Goal: Task Accomplishment & Management: Manage account settings

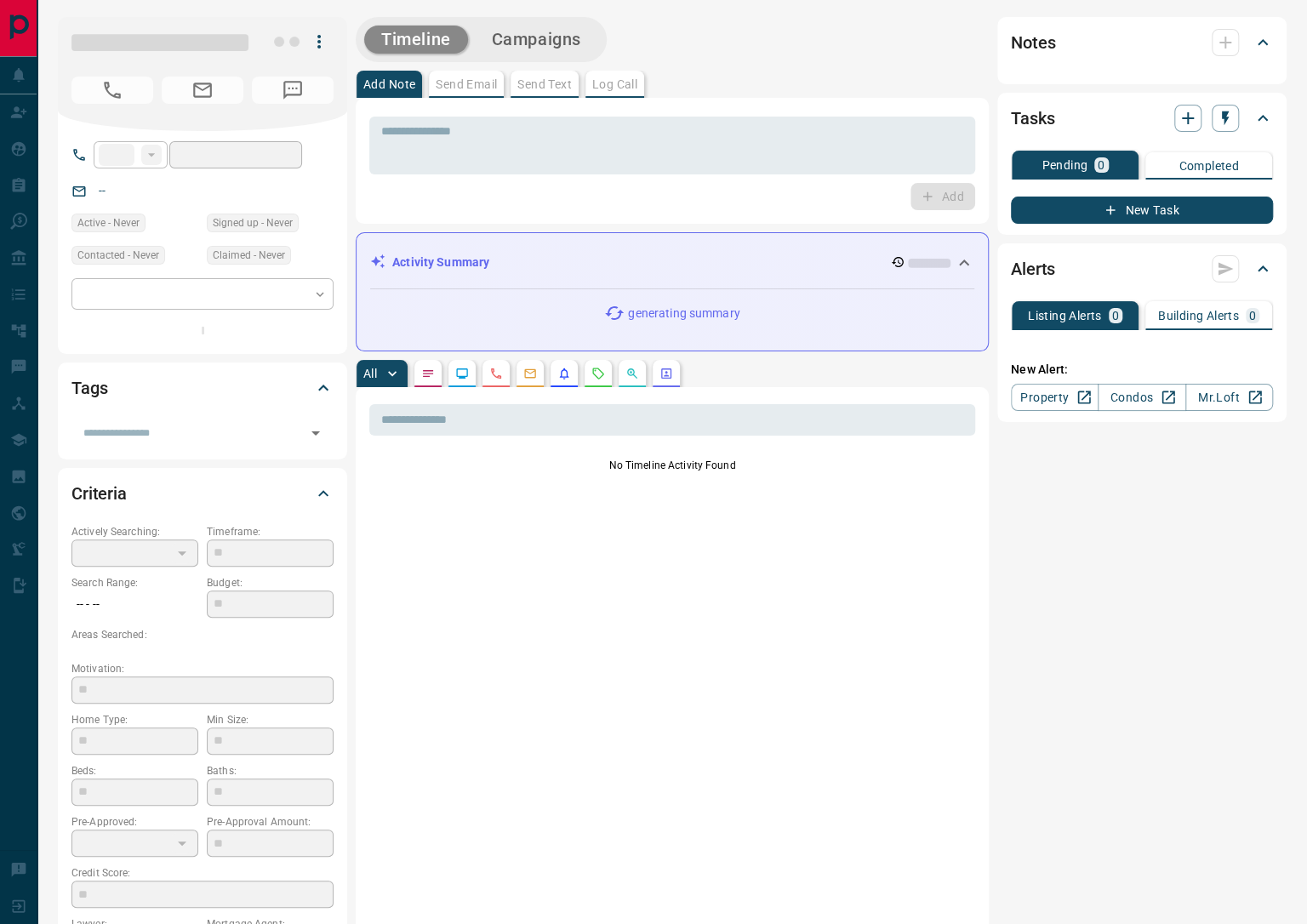
type input "**"
type input "**********"
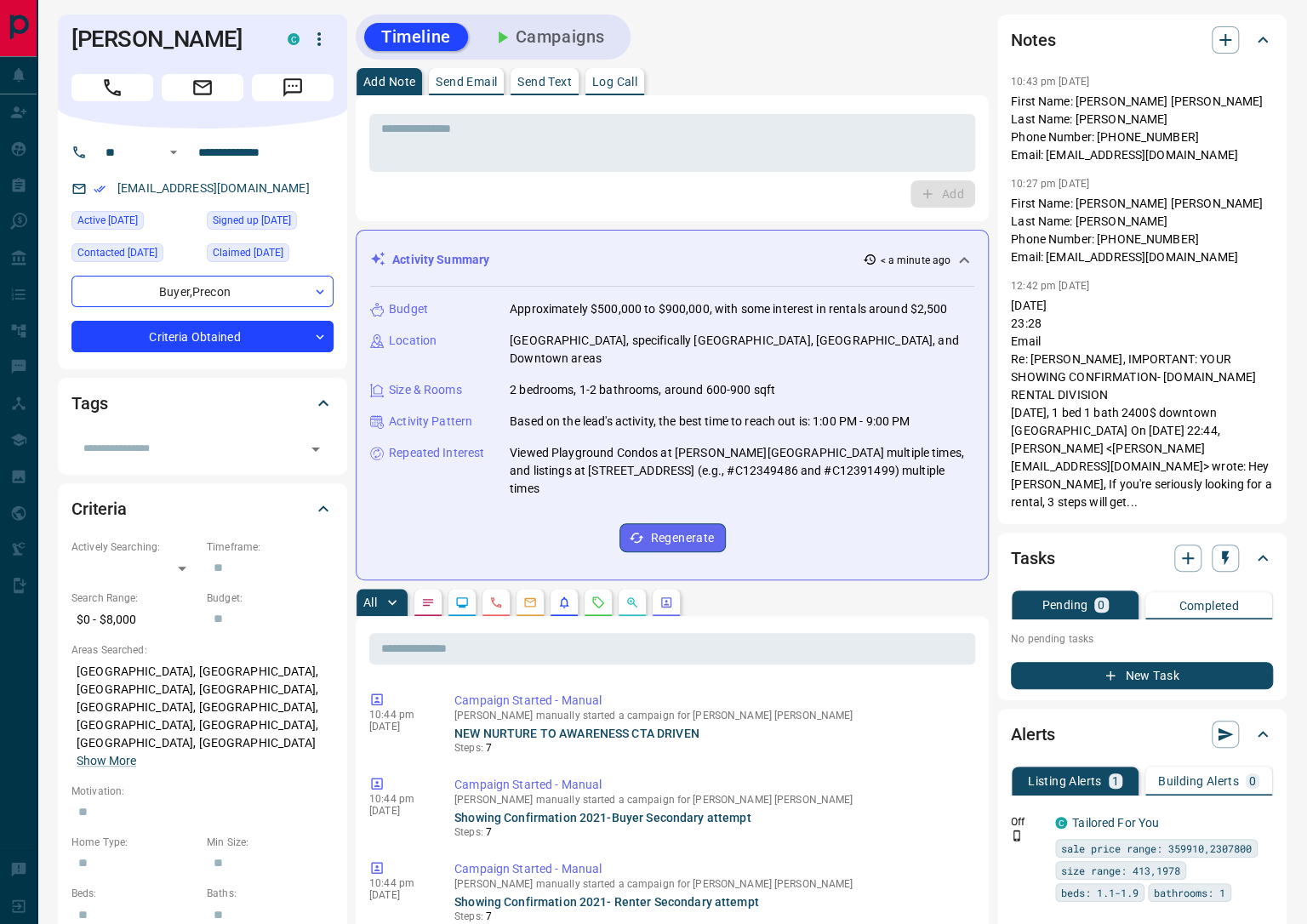
scroll to position [367, 0]
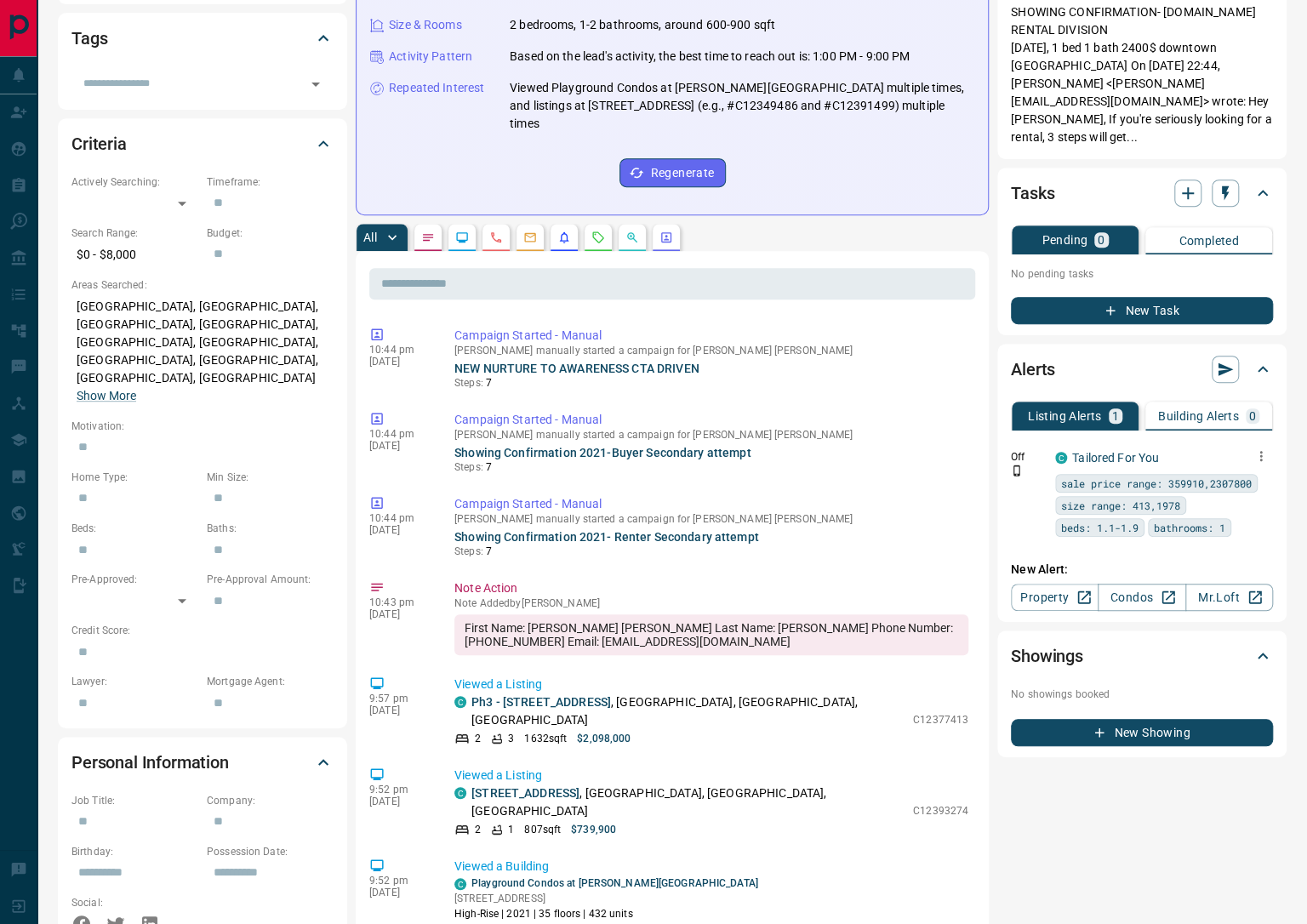
click at [1260, 455] on icon "button" at bounding box center [1260, 455] width 15 height 15
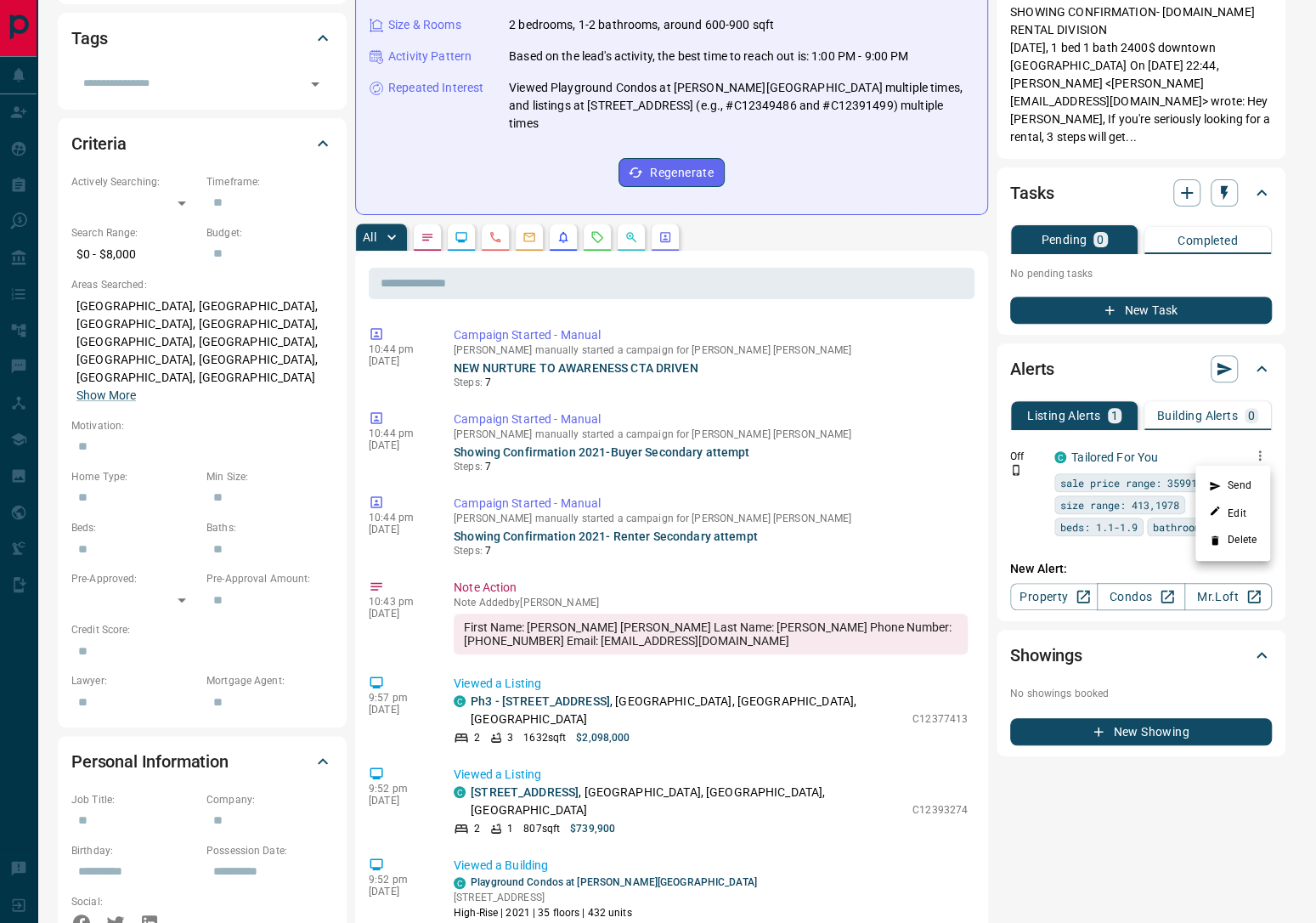
click at [1245, 540] on li "Delete" at bounding box center [1233, 540] width 74 height 27
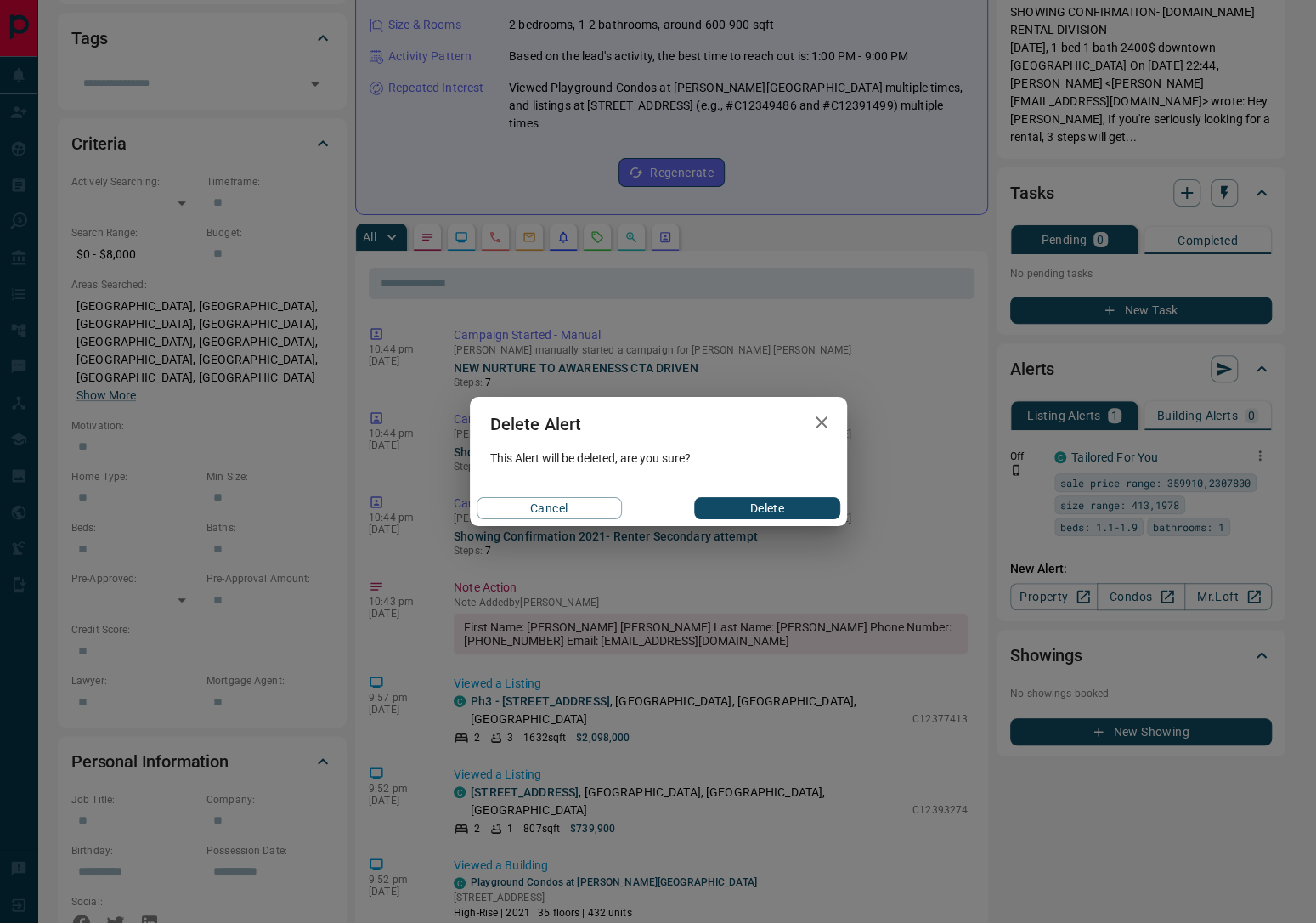
click at [766, 505] on button "Delete" at bounding box center [767, 508] width 145 height 22
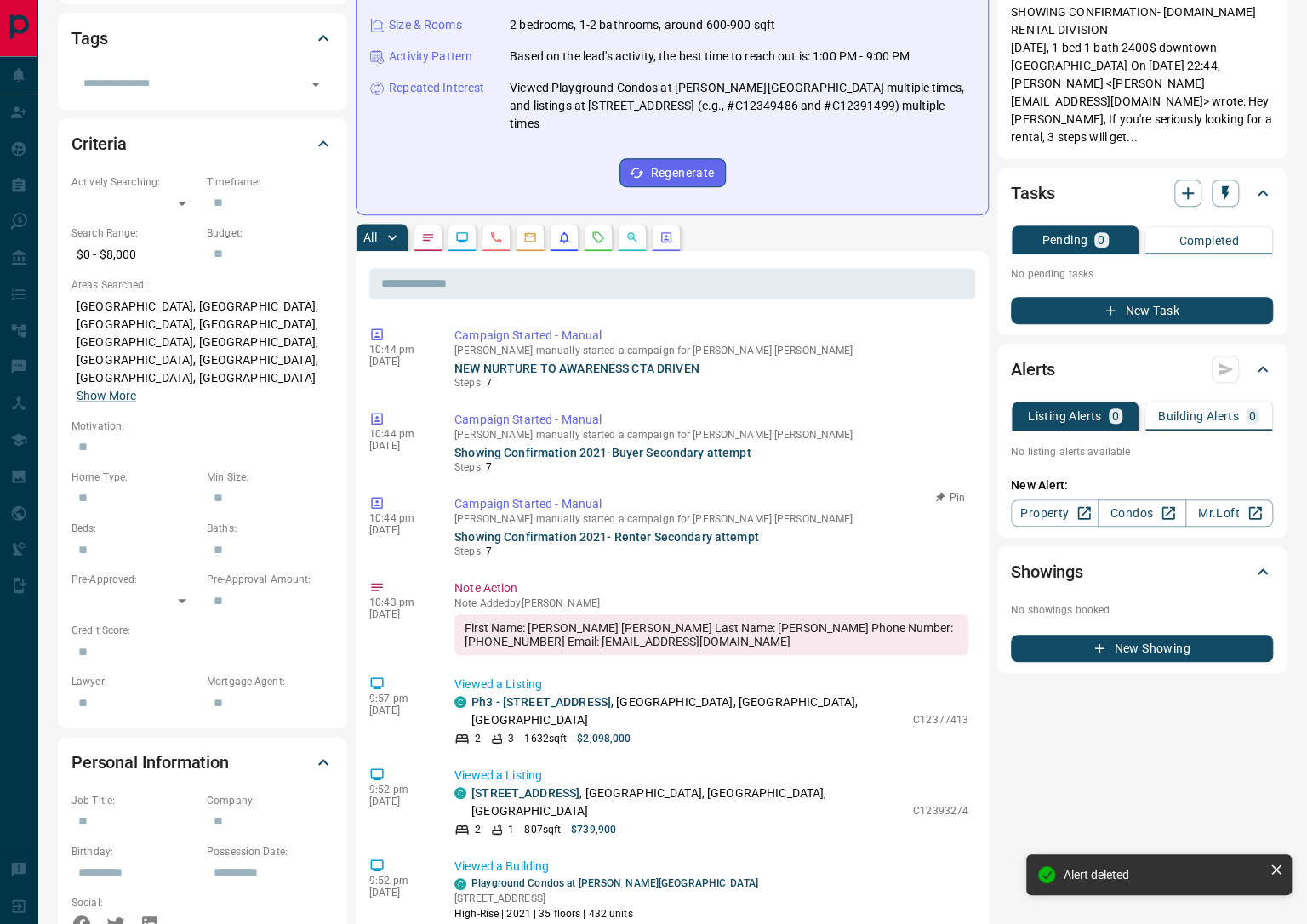
scroll to position [0, 0]
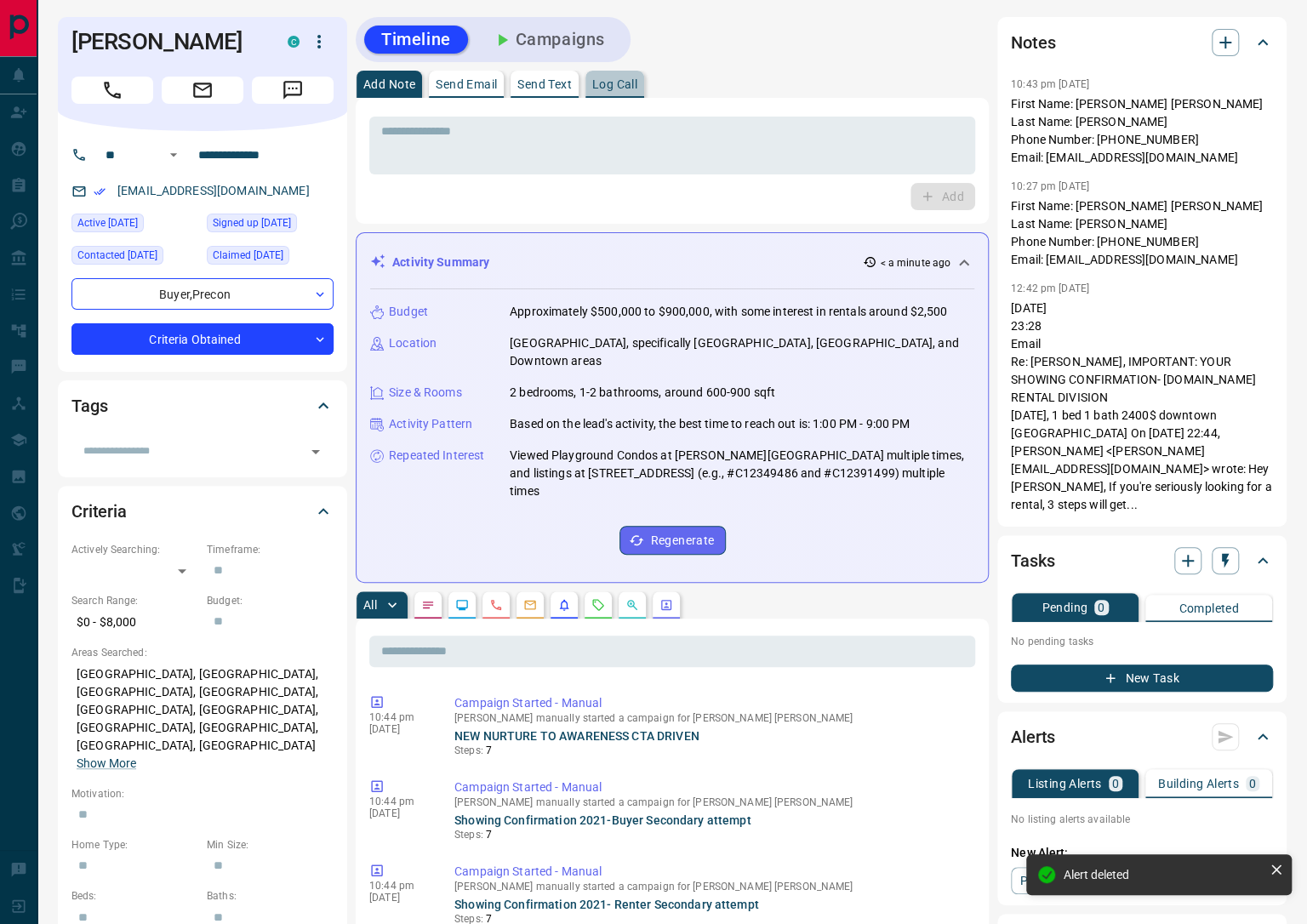
click at [618, 78] on p "Log Call" at bounding box center [615, 84] width 45 height 12
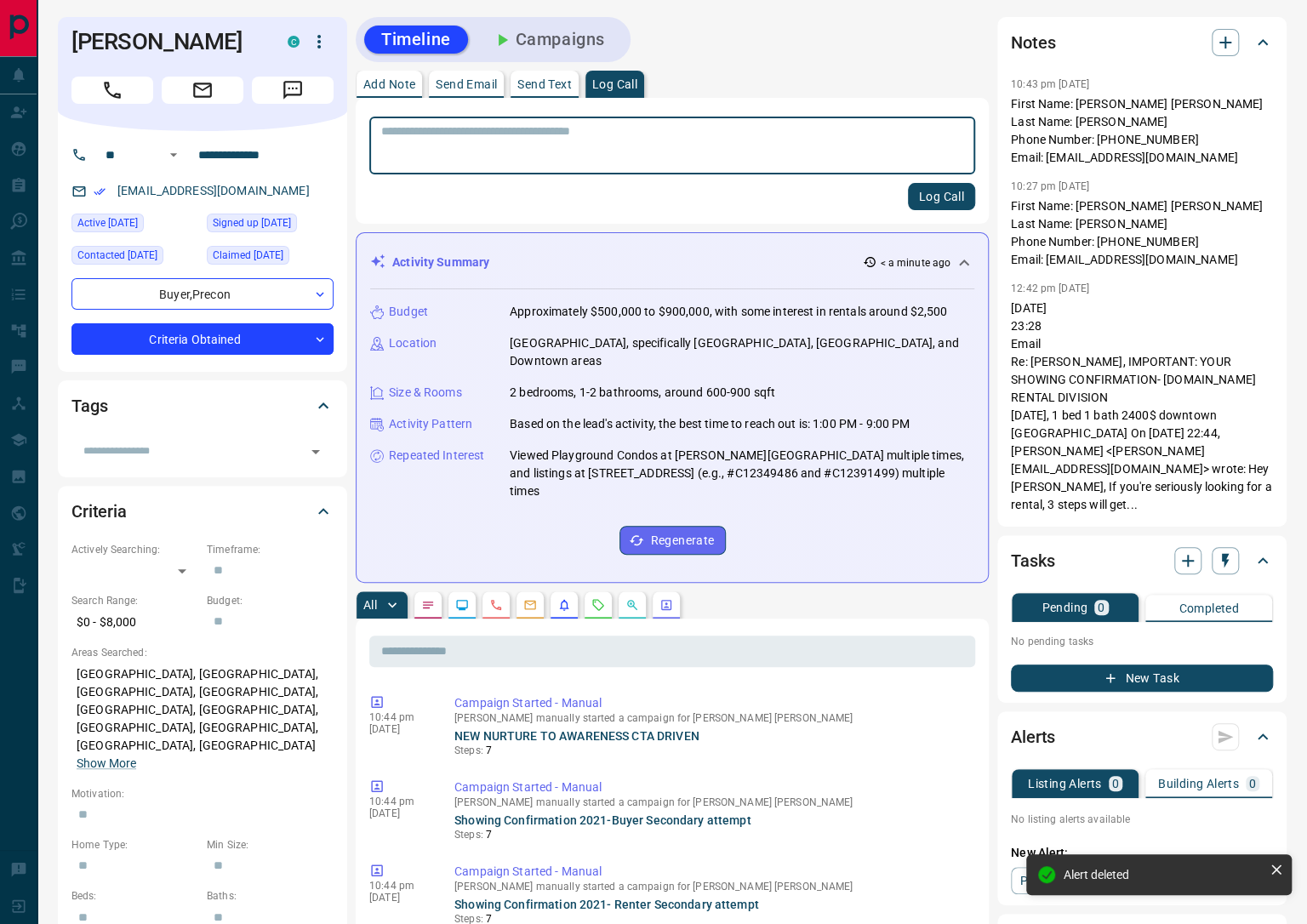
click at [915, 189] on button "Log Call" at bounding box center [941, 196] width 67 height 27
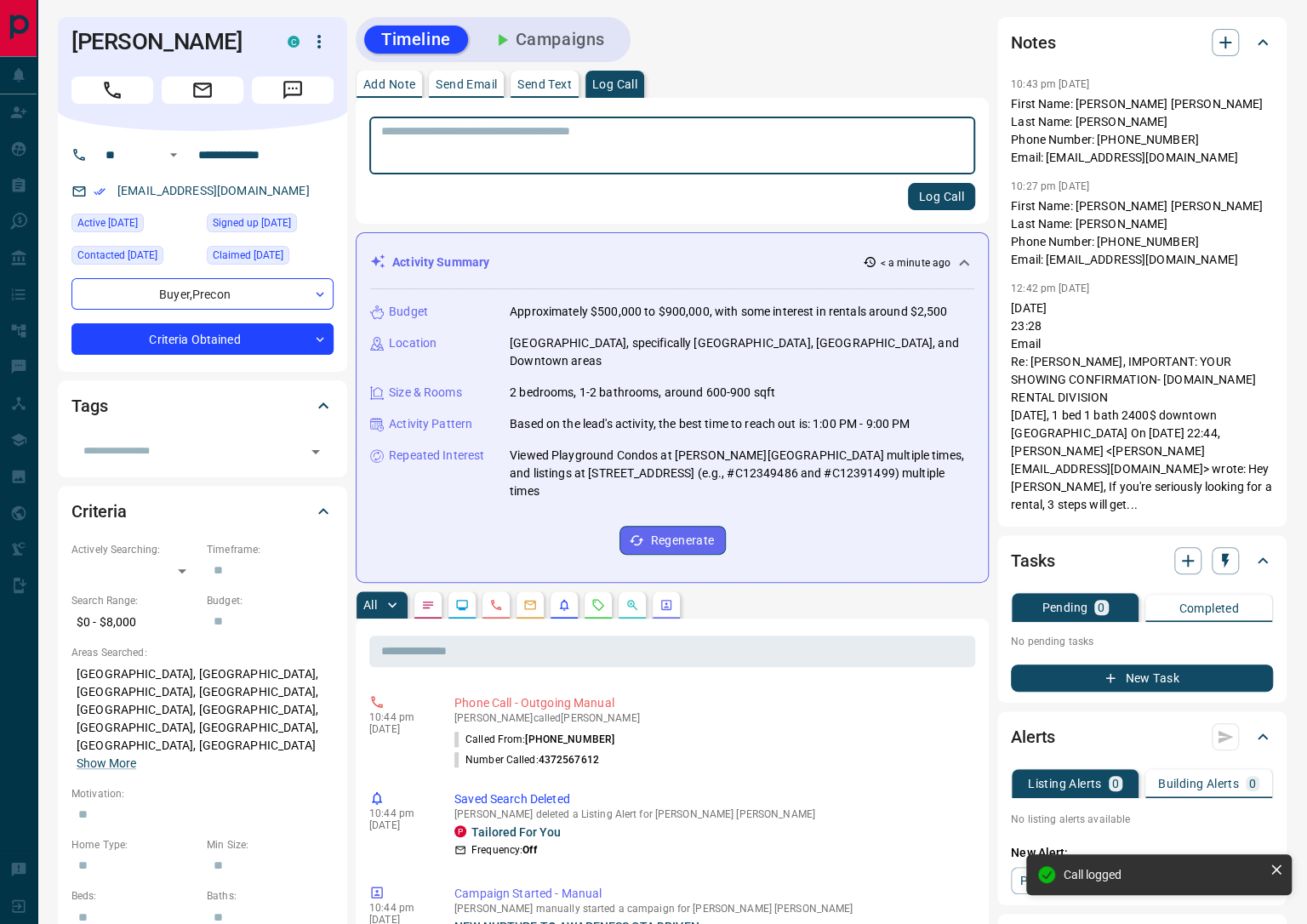
click at [592, 598] on icon "Requests" at bounding box center [598, 605] width 14 height 14
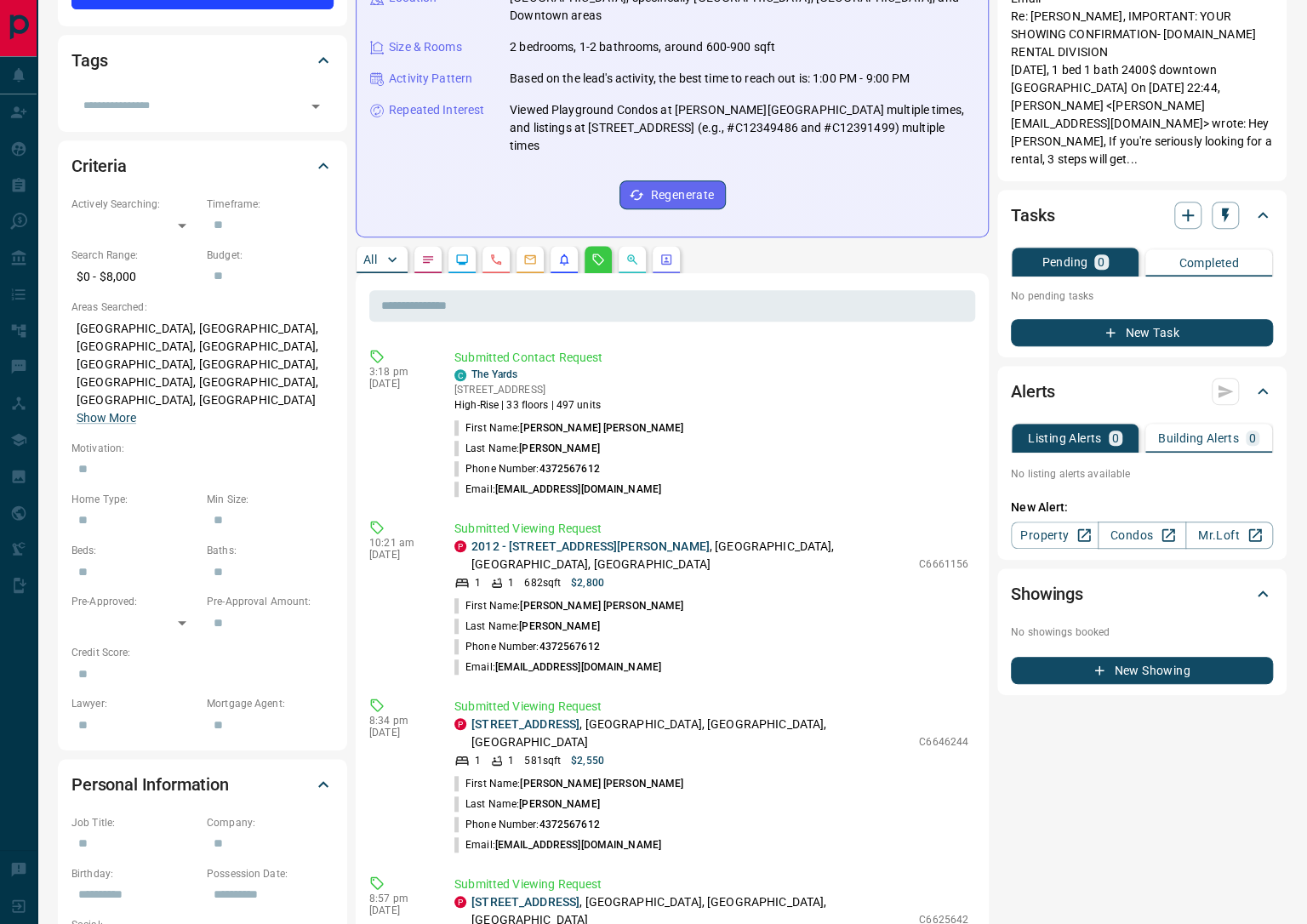
scroll to position [414, 0]
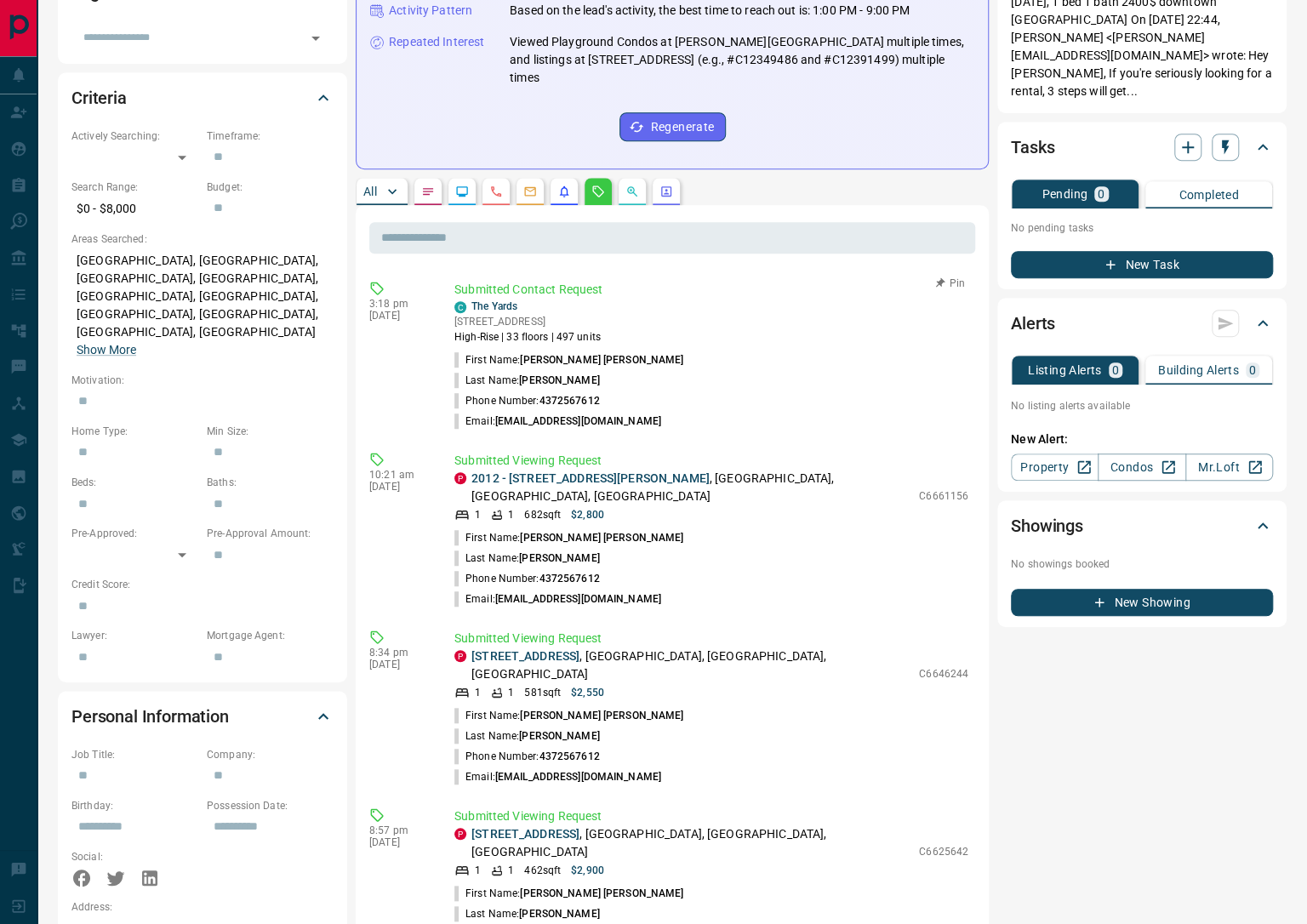
click at [933, 278] on span "button" at bounding box center [939, 283] width 12 height 12
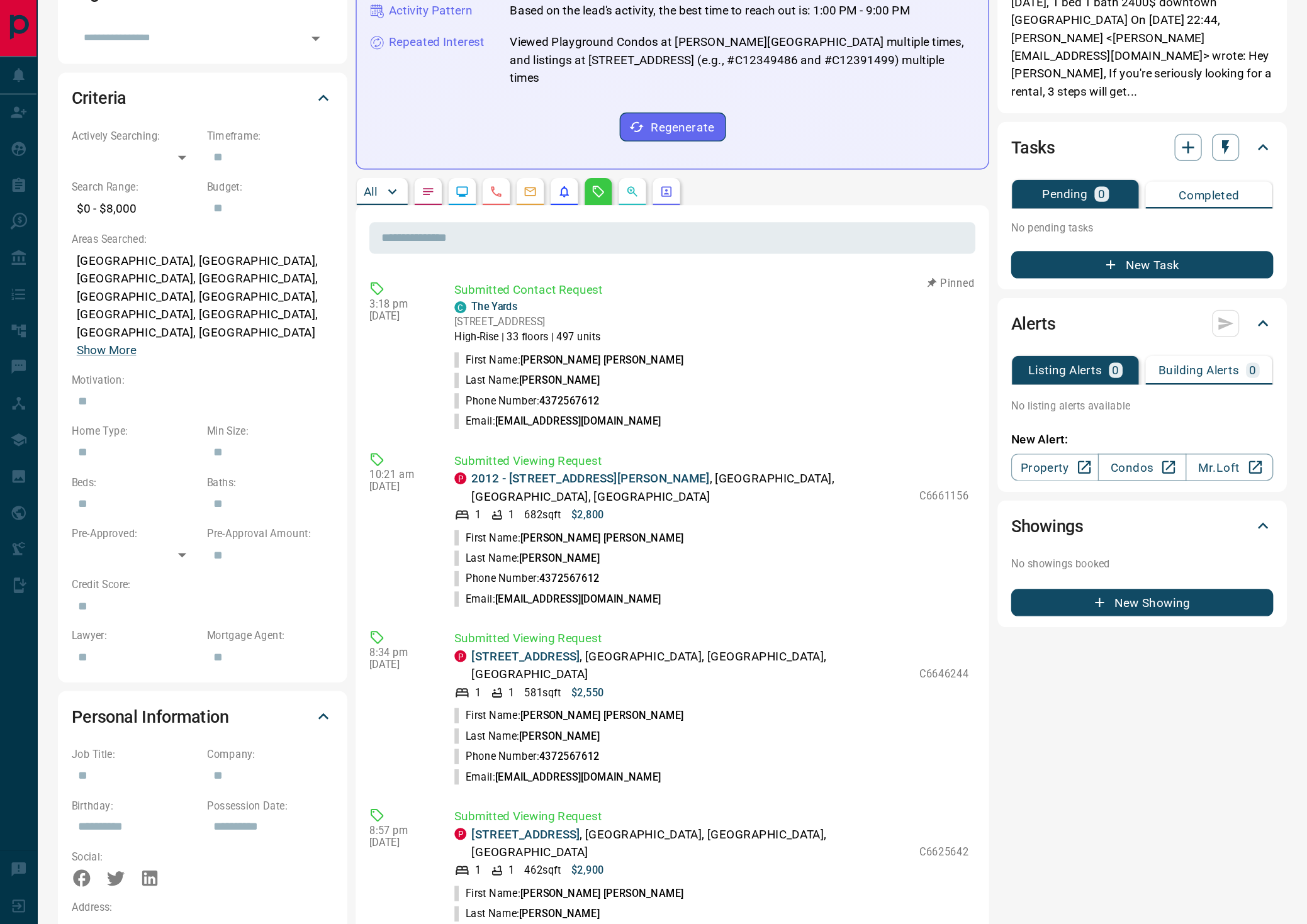
scroll to position [0, 0]
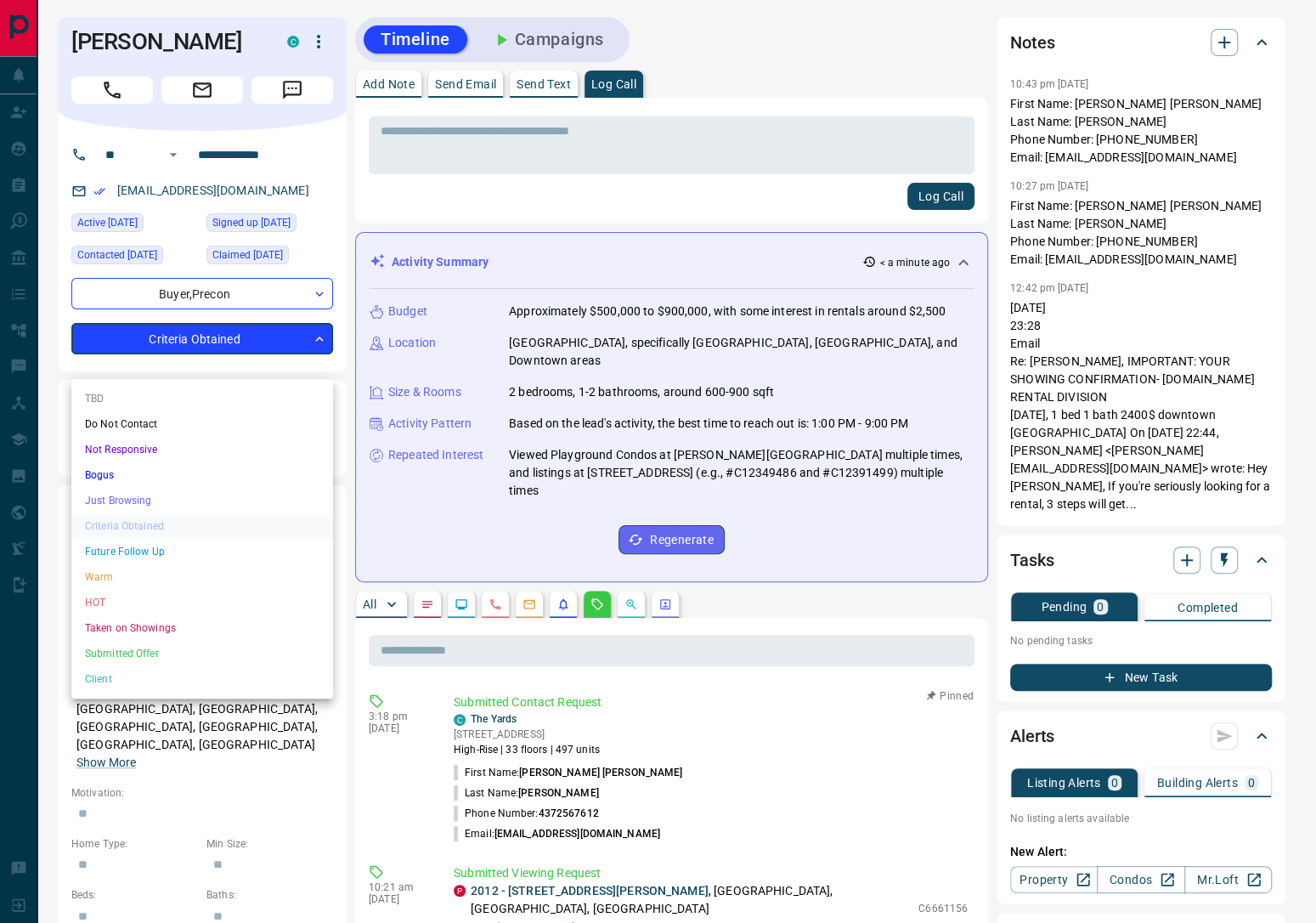
drag, startPoint x: 119, startPoint y: 601, endPoint x: 206, endPoint y: 543, distance: 104.6
click at [119, 601] on li "HOT" at bounding box center [202, 602] width 262 height 25
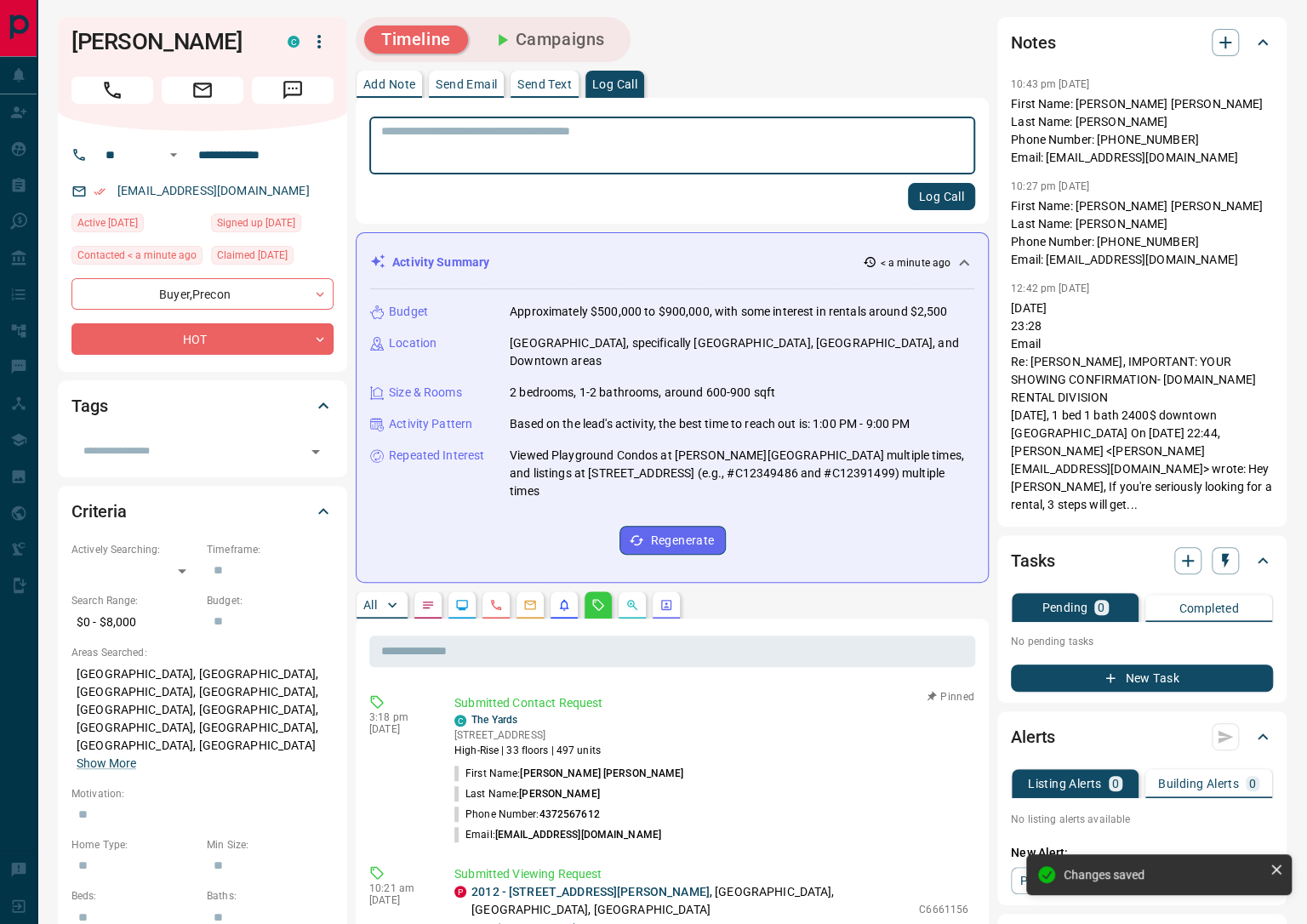
type input "*"
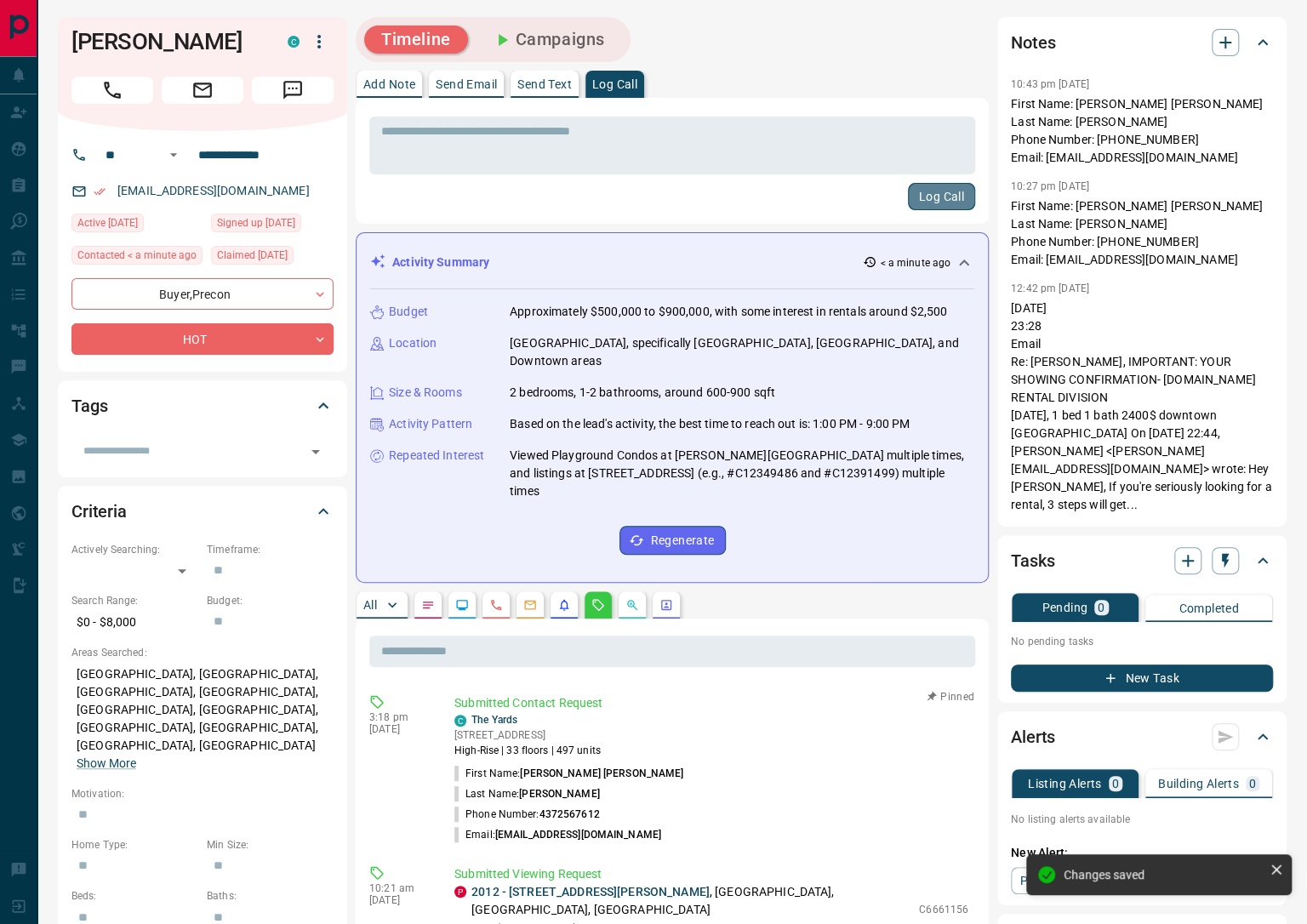
click at [946, 201] on button "Log Call" at bounding box center [941, 196] width 67 height 27
drag, startPoint x: 74, startPoint y: 38, endPoint x: 117, endPoint y: 40, distance: 43.0
click at [117, 40] on h1 "[PERSON_NAME]" at bounding box center [167, 41] width 191 height 27
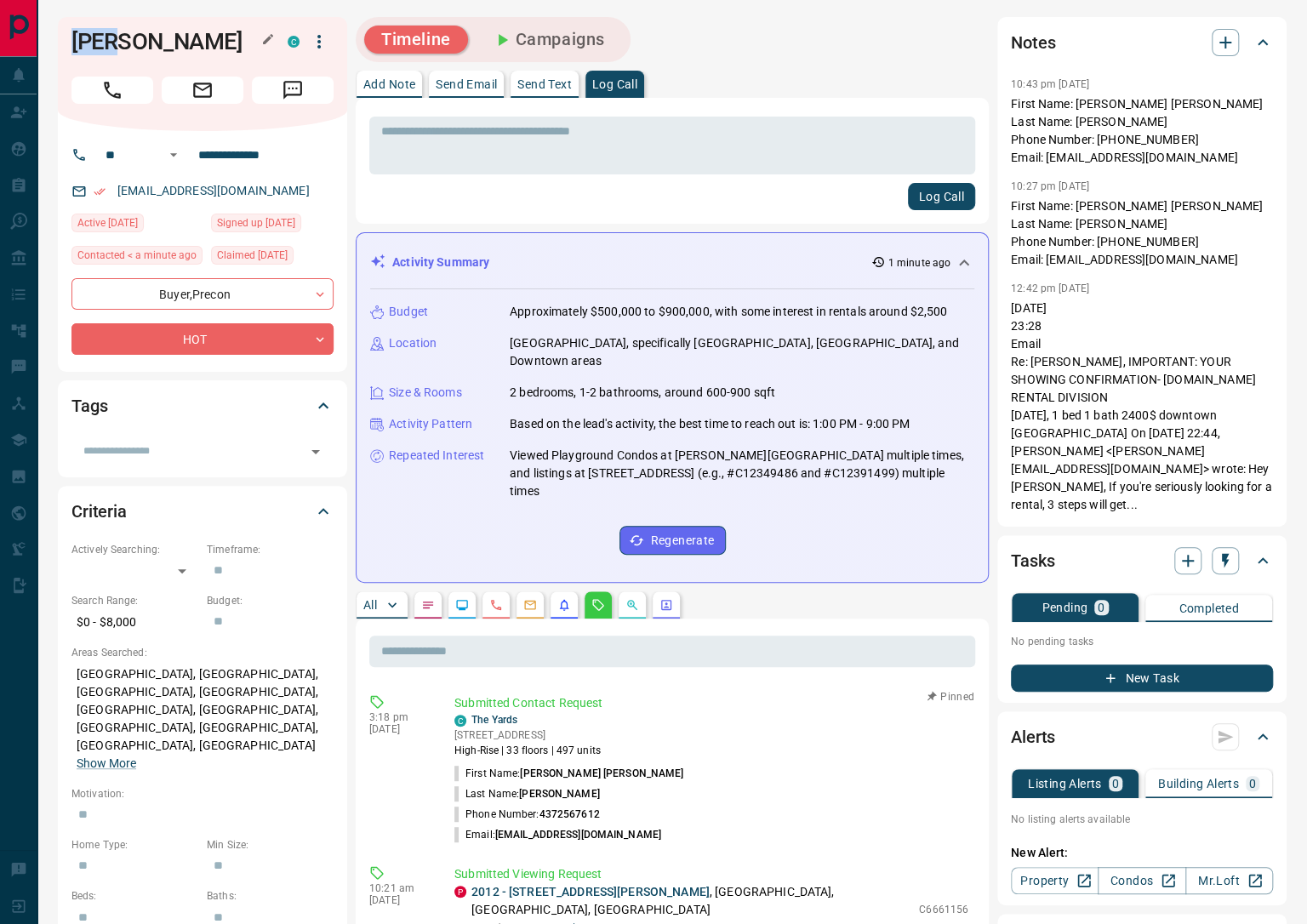
copy h1 "[PERSON_NAME]"
